Goal: Communication & Community: Answer question/provide support

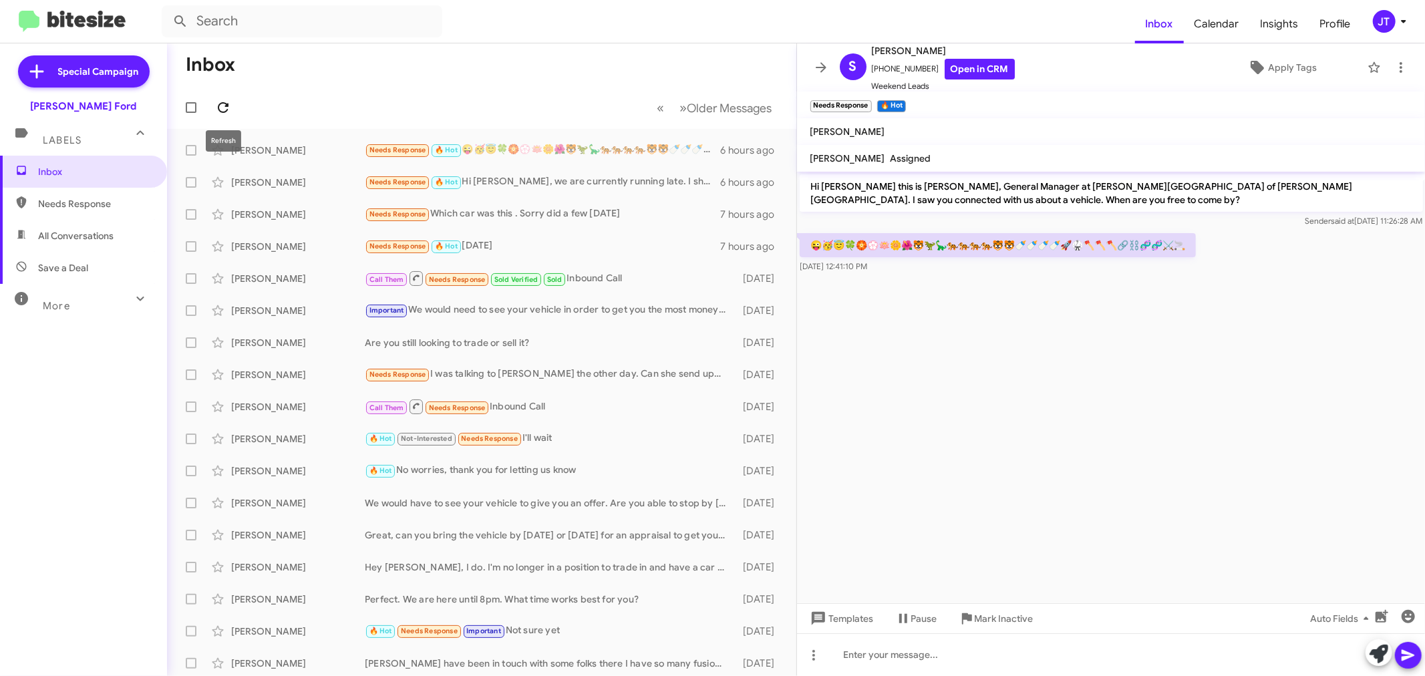
click at [226, 109] on icon at bounding box center [223, 108] width 16 height 16
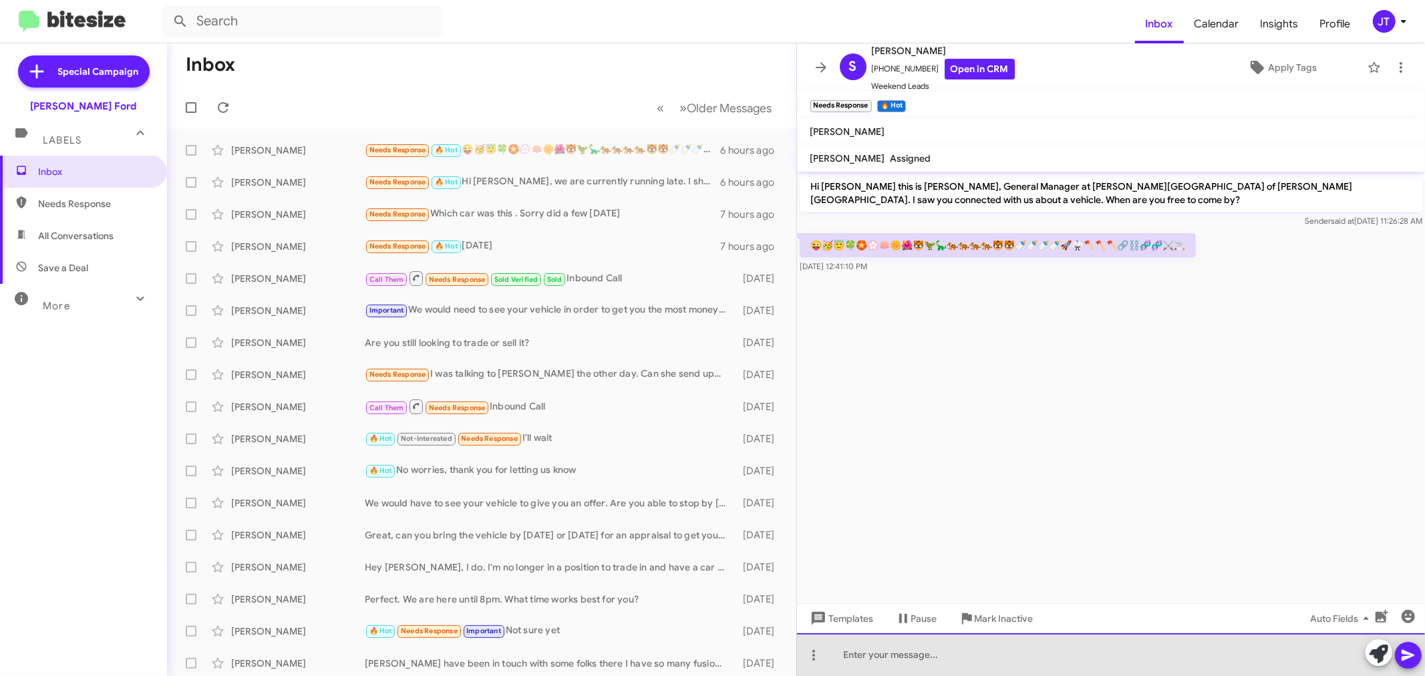
drag, startPoint x: 972, startPoint y: 647, endPoint x: 972, endPoint y: 638, distance: 9.4
click at [972, 643] on div at bounding box center [1111, 654] width 629 height 43
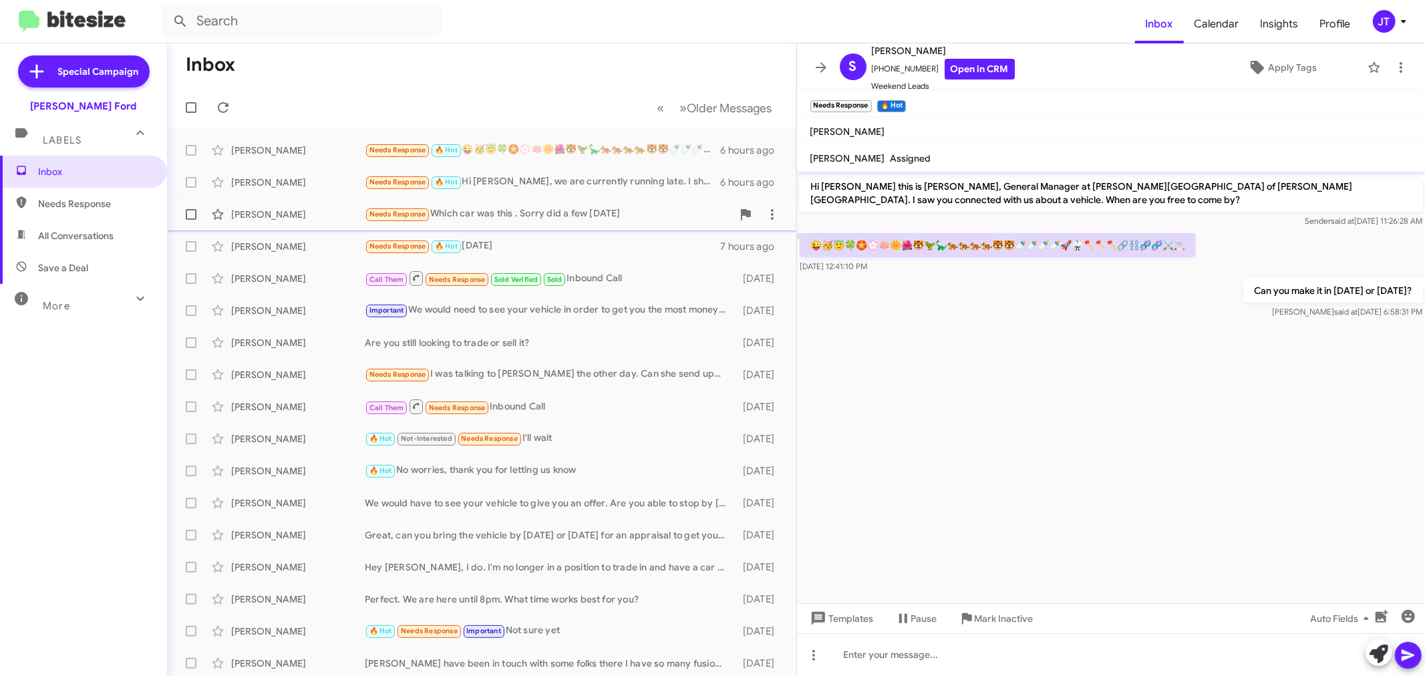
click at [646, 212] on div "Needs Response Which car was this . Sorry did a few [DATE]" at bounding box center [549, 213] width 368 height 15
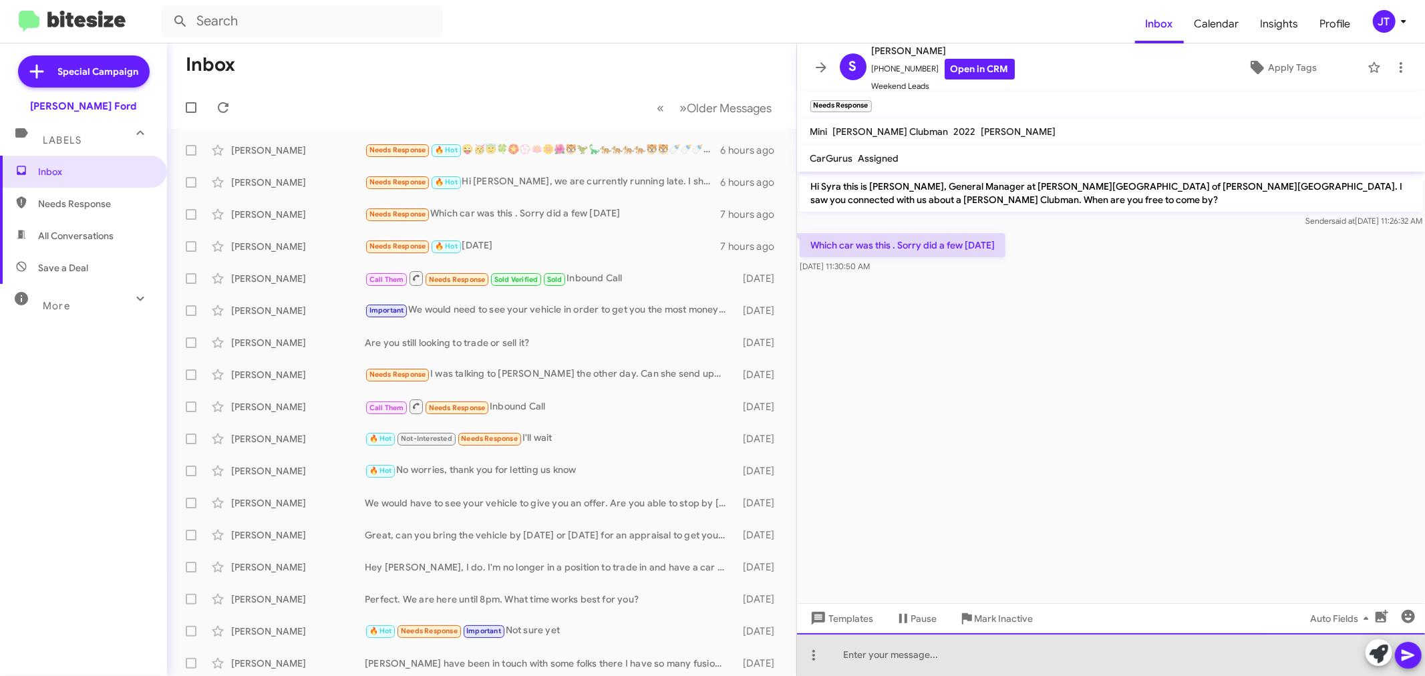
click at [1006, 657] on div at bounding box center [1111, 654] width 629 height 43
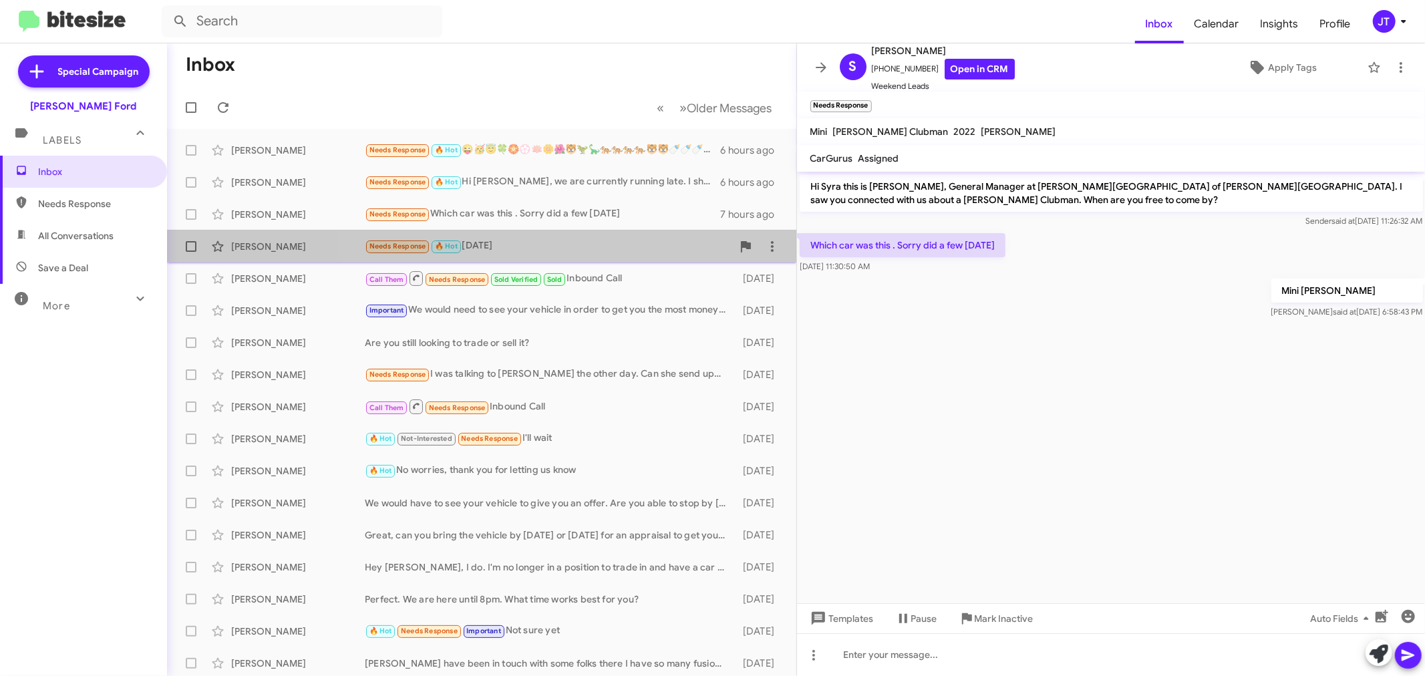
click at [571, 249] on div "Needs Response 🔥 Hot [DATE]" at bounding box center [549, 246] width 368 height 15
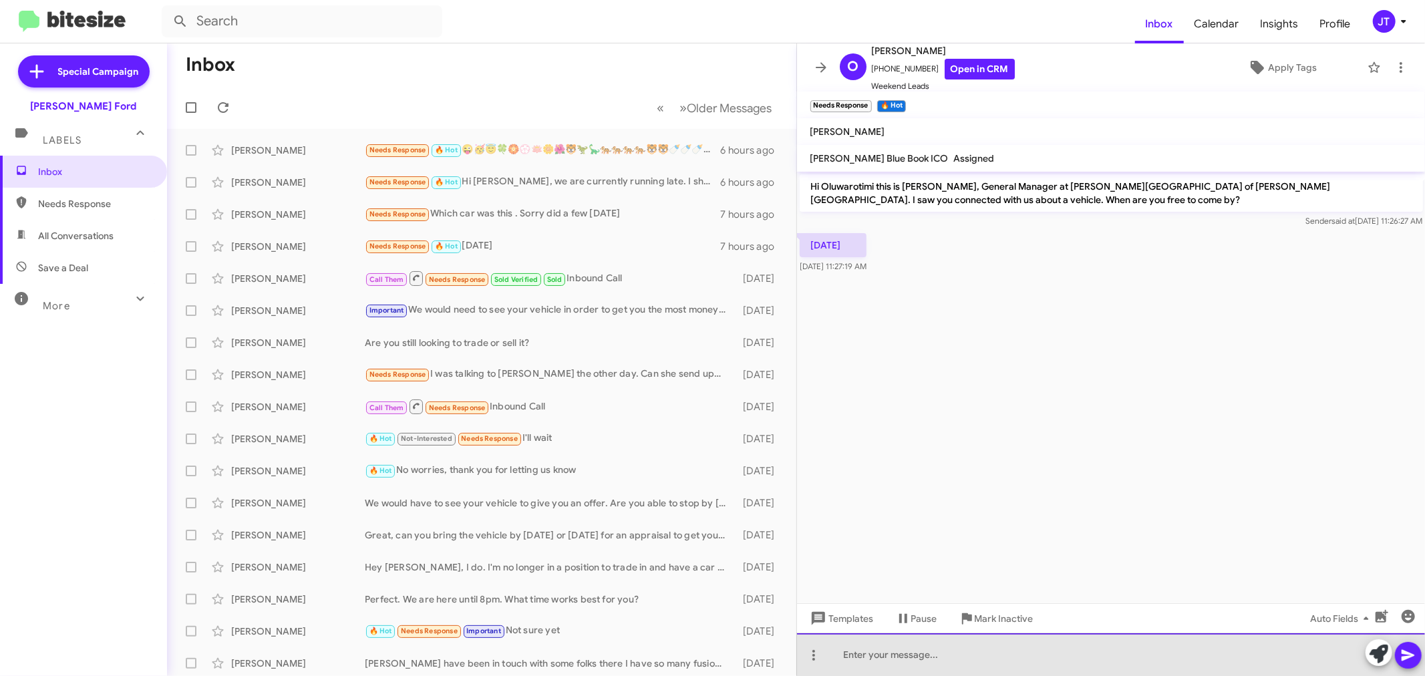
click at [930, 660] on div at bounding box center [1111, 654] width 629 height 43
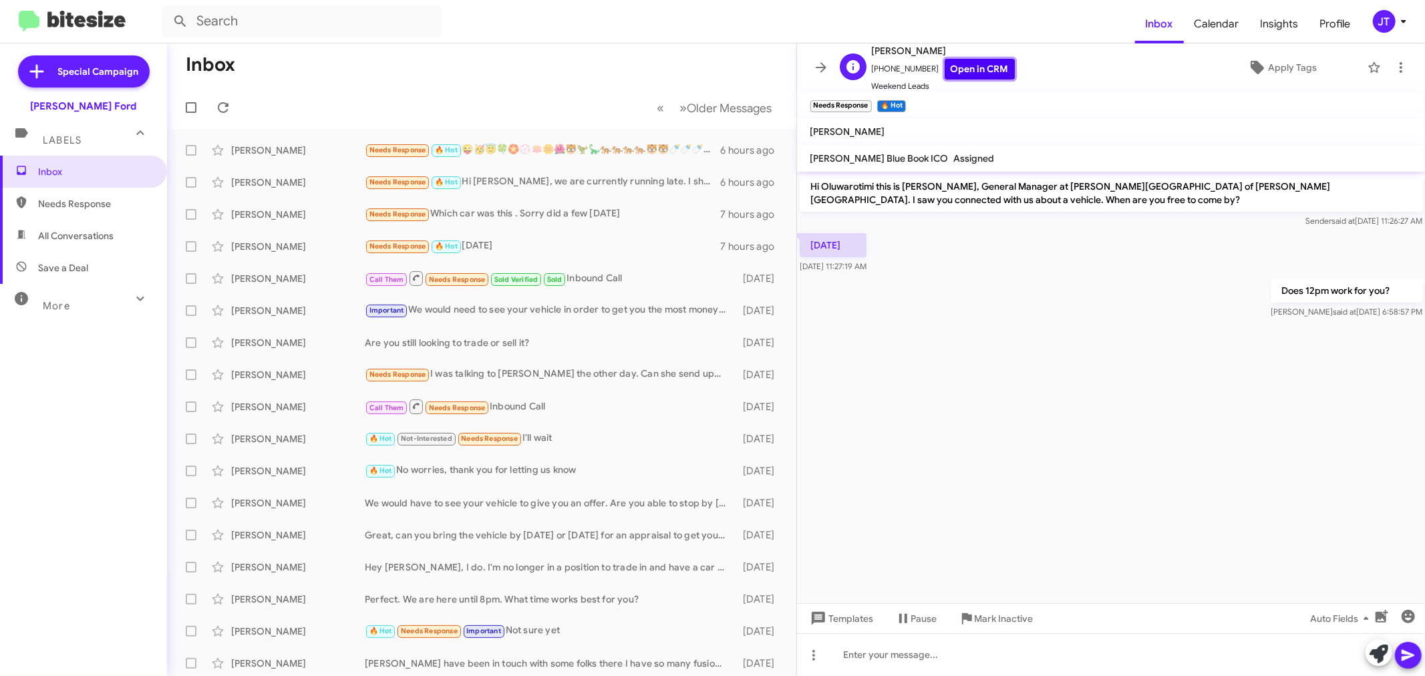
click at [985, 69] on link "Open in CRM" at bounding box center [980, 69] width 70 height 21
click at [815, 68] on icon at bounding box center [821, 67] width 16 height 16
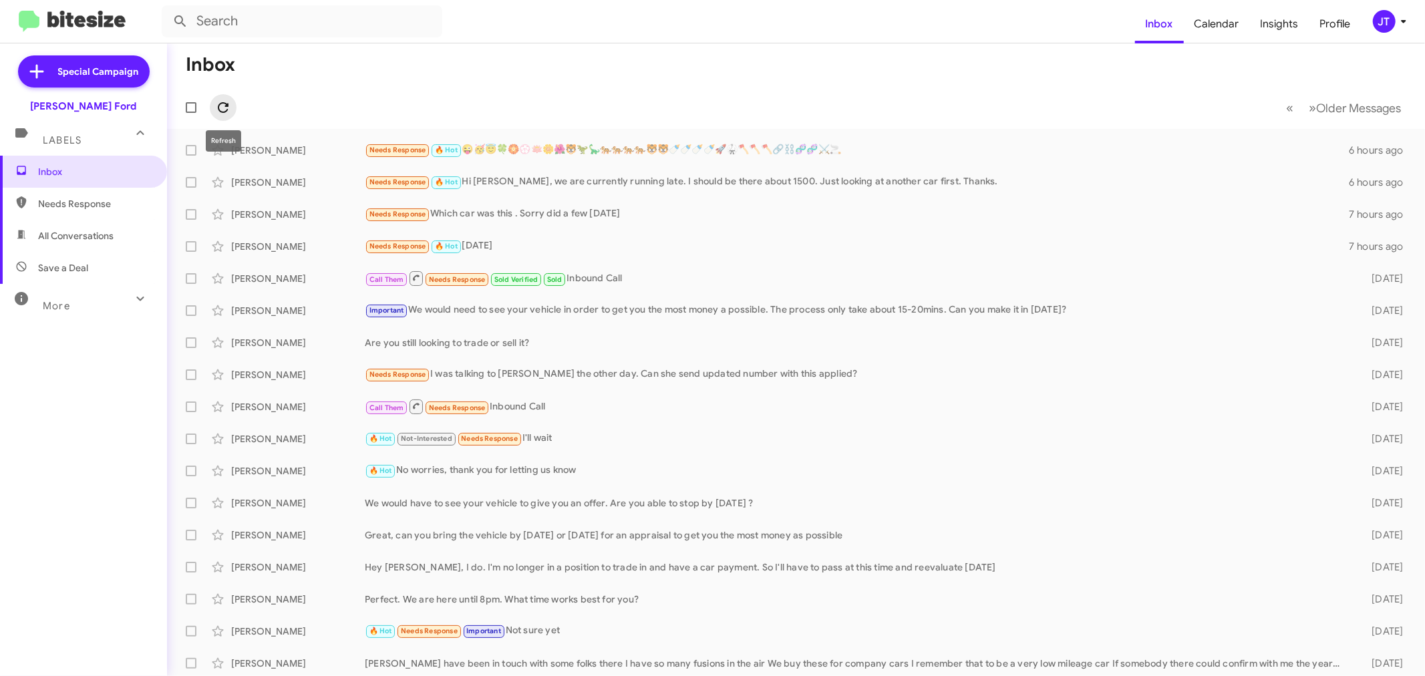
click at [219, 104] on icon at bounding box center [223, 108] width 16 height 16
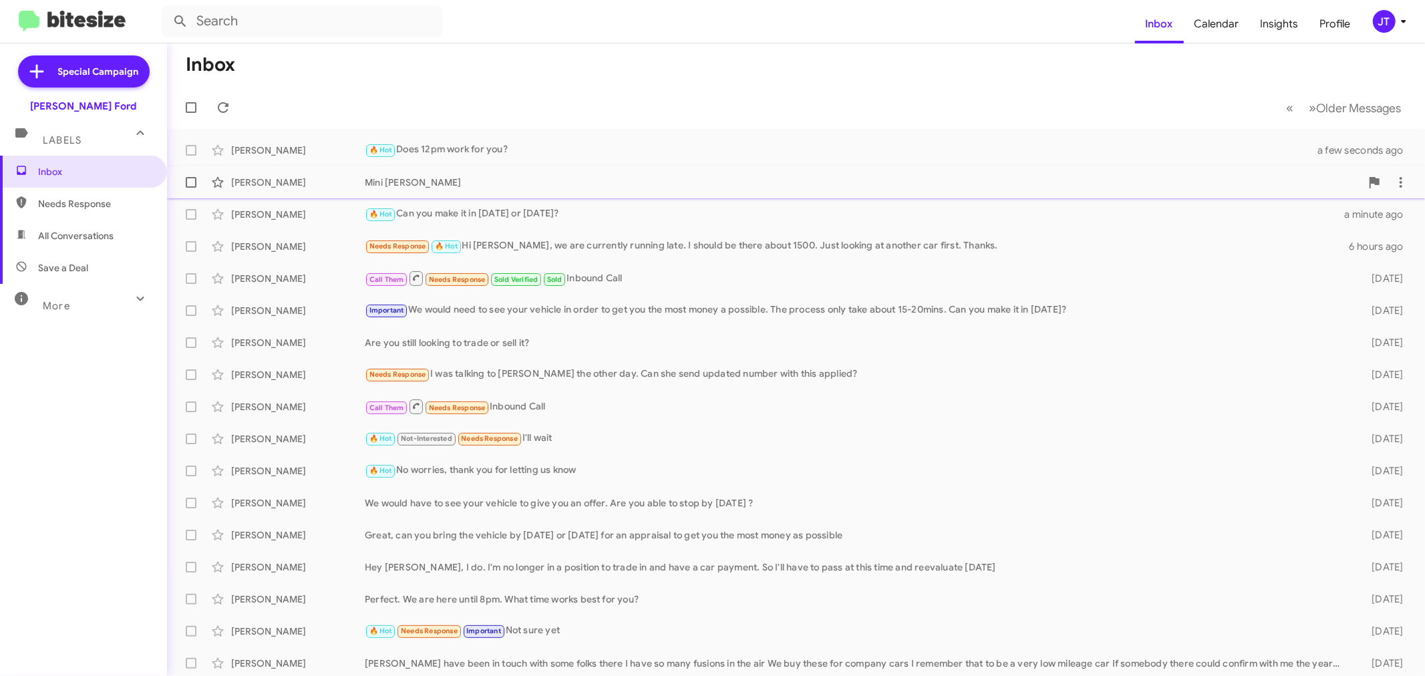
click at [523, 185] on div "Mini [PERSON_NAME]" at bounding box center [863, 182] width 996 height 13
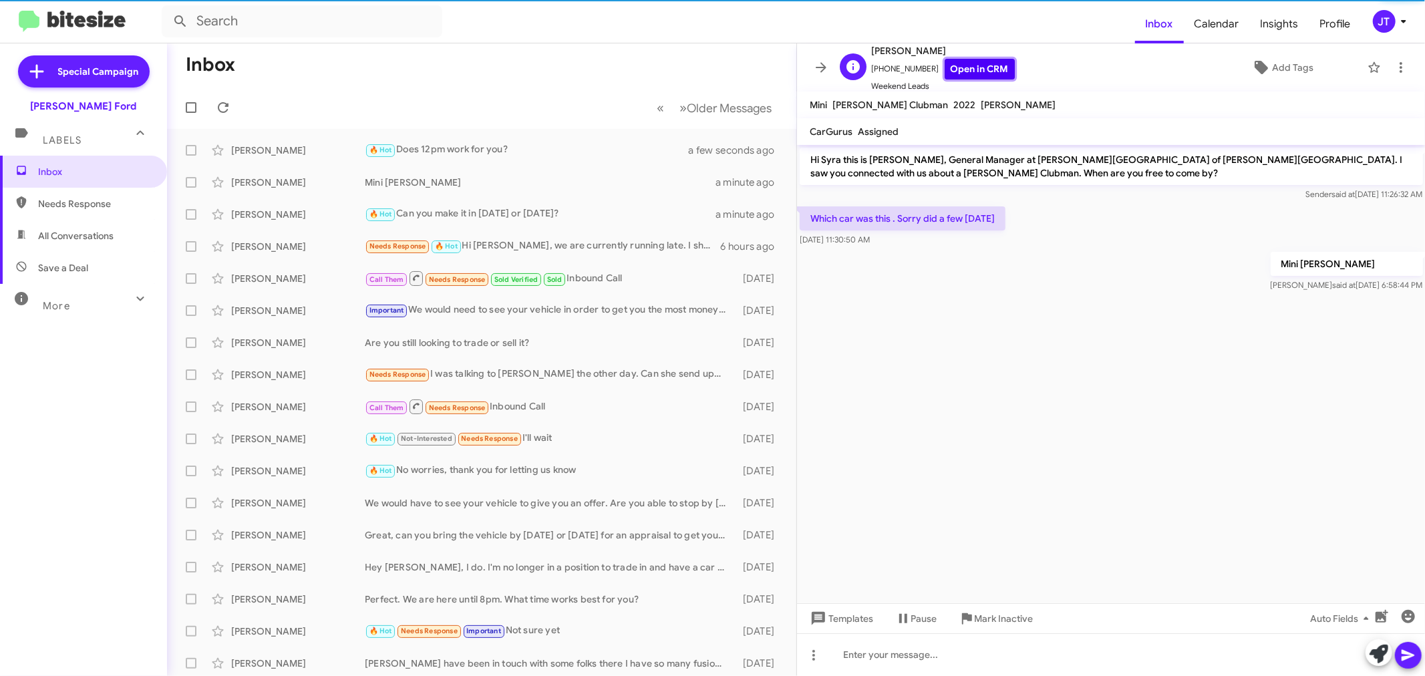
click at [964, 77] on link "Open in CRM" at bounding box center [980, 69] width 70 height 21
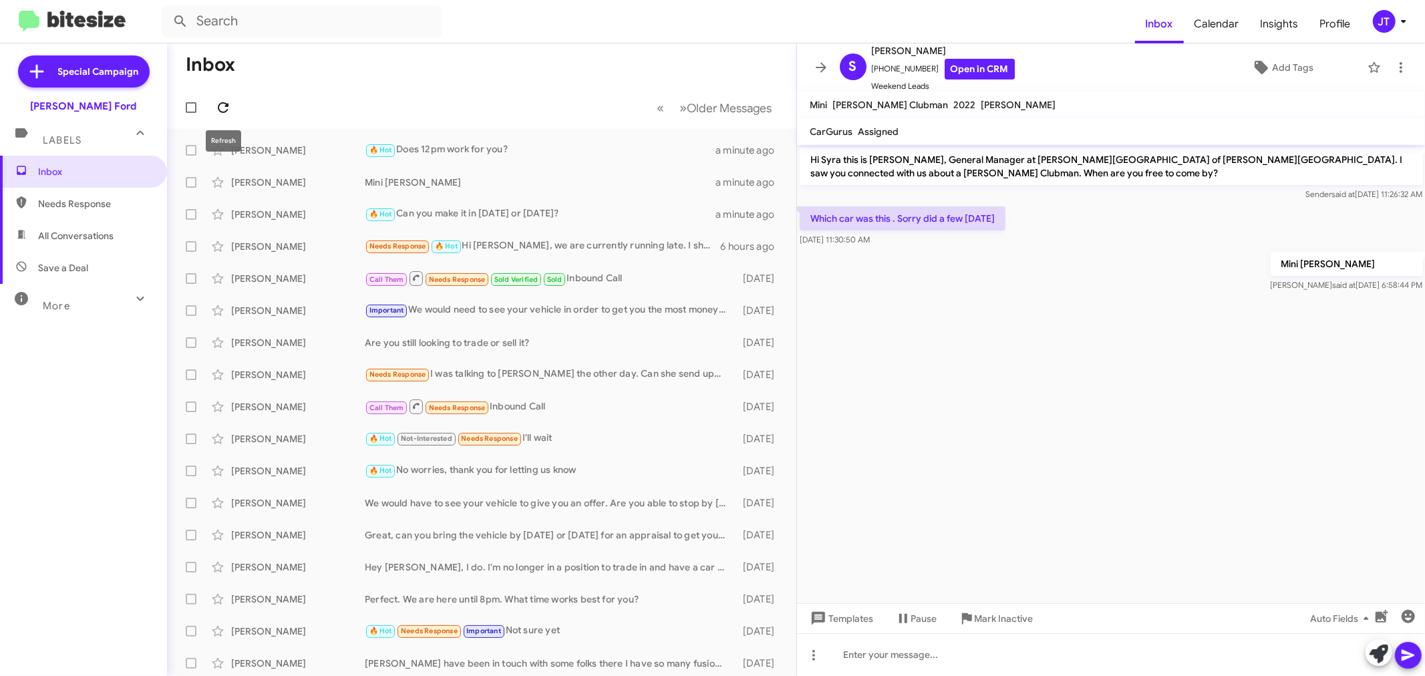
click at [226, 108] on icon at bounding box center [223, 108] width 16 height 16
click at [819, 63] on icon at bounding box center [821, 67] width 16 height 16
